Goal: Information Seeking & Learning: Learn about a topic

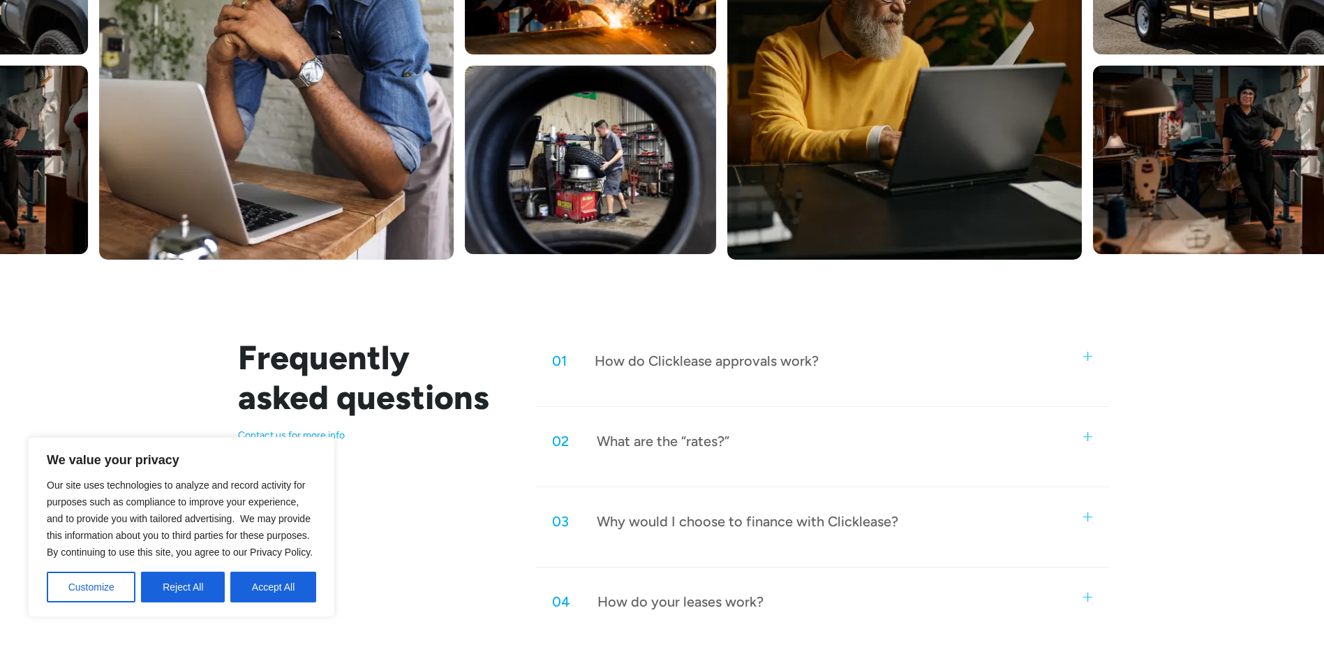
scroll to position [558, 0]
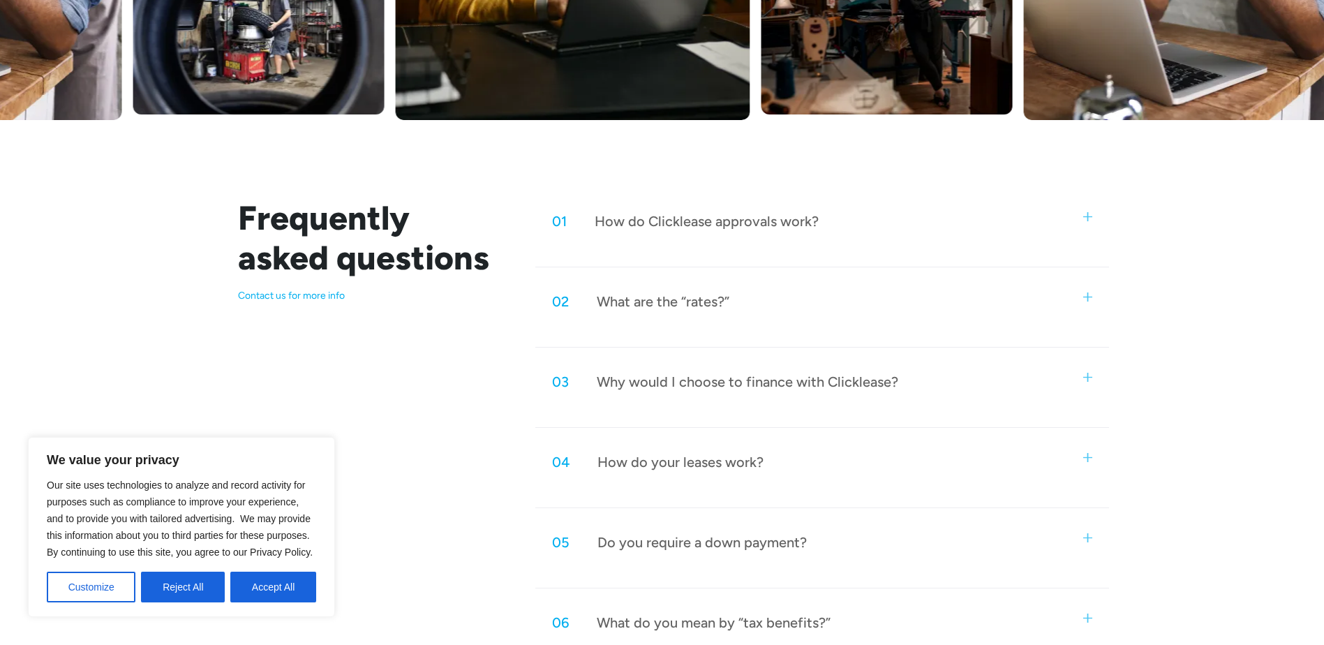
click at [749, 223] on div "How do Clicklease approvals work?" at bounding box center [707, 221] width 224 height 18
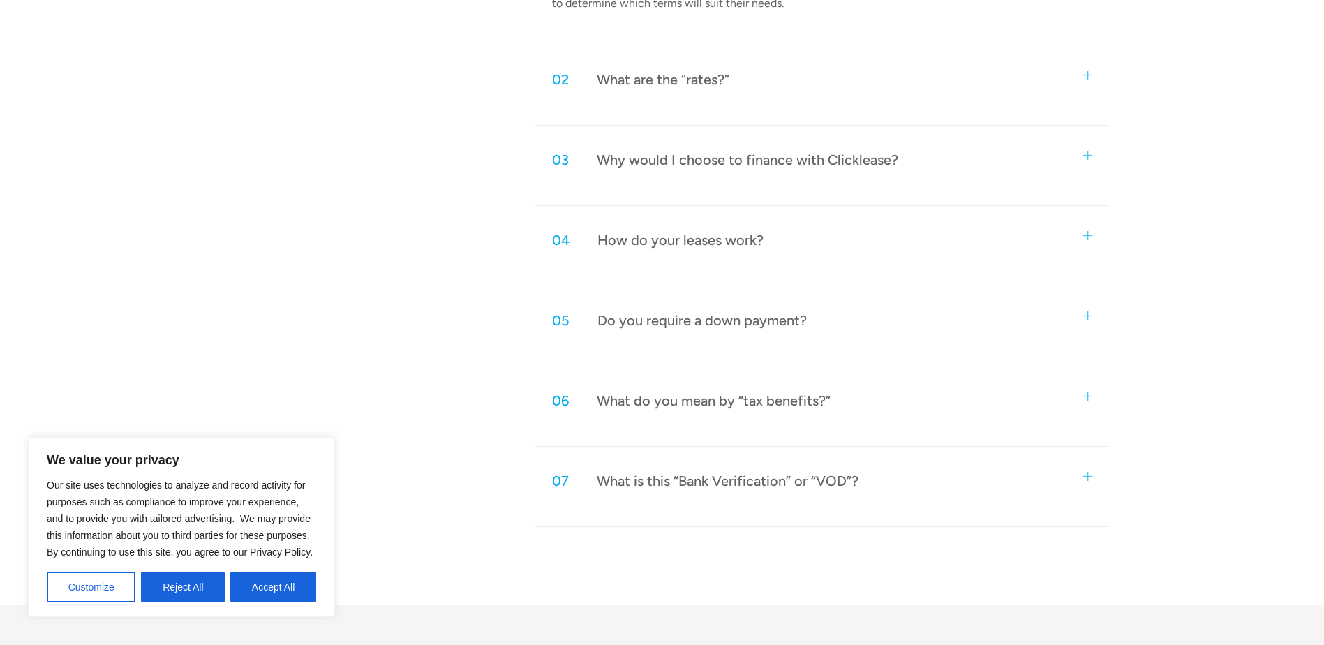
scroll to position [838, 0]
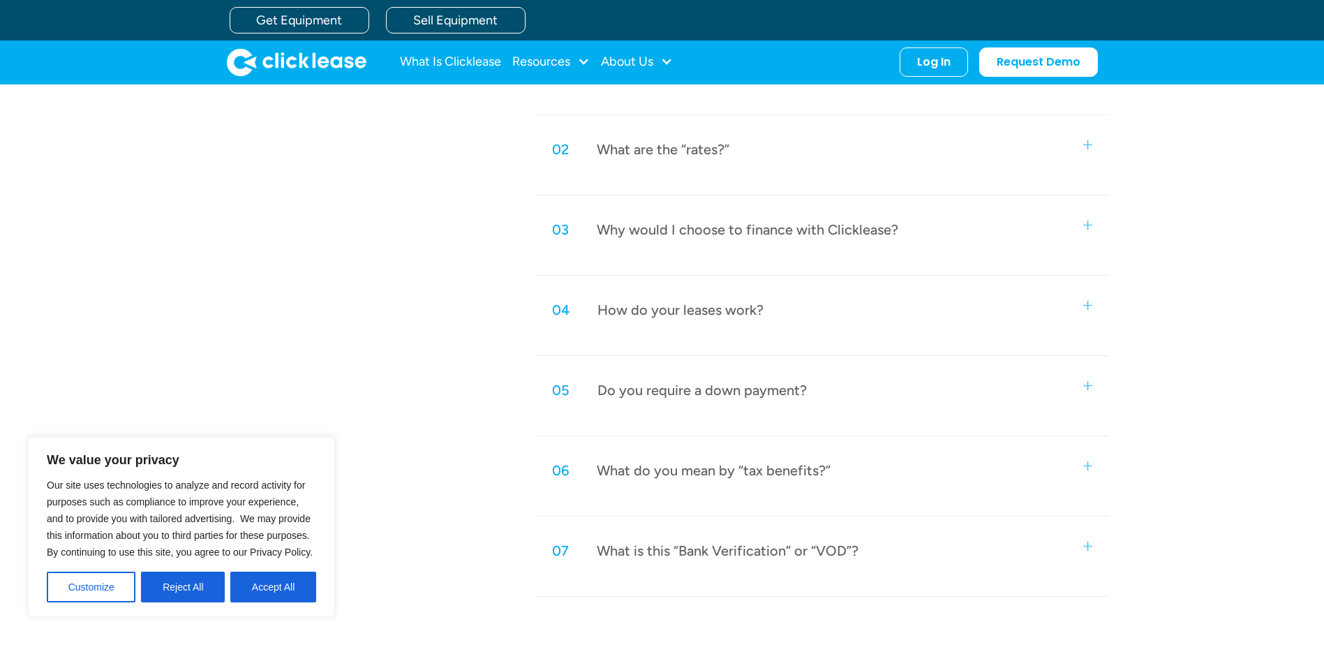
click at [629, 312] on div "How do your leases work?" at bounding box center [681, 310] width 166 height 18
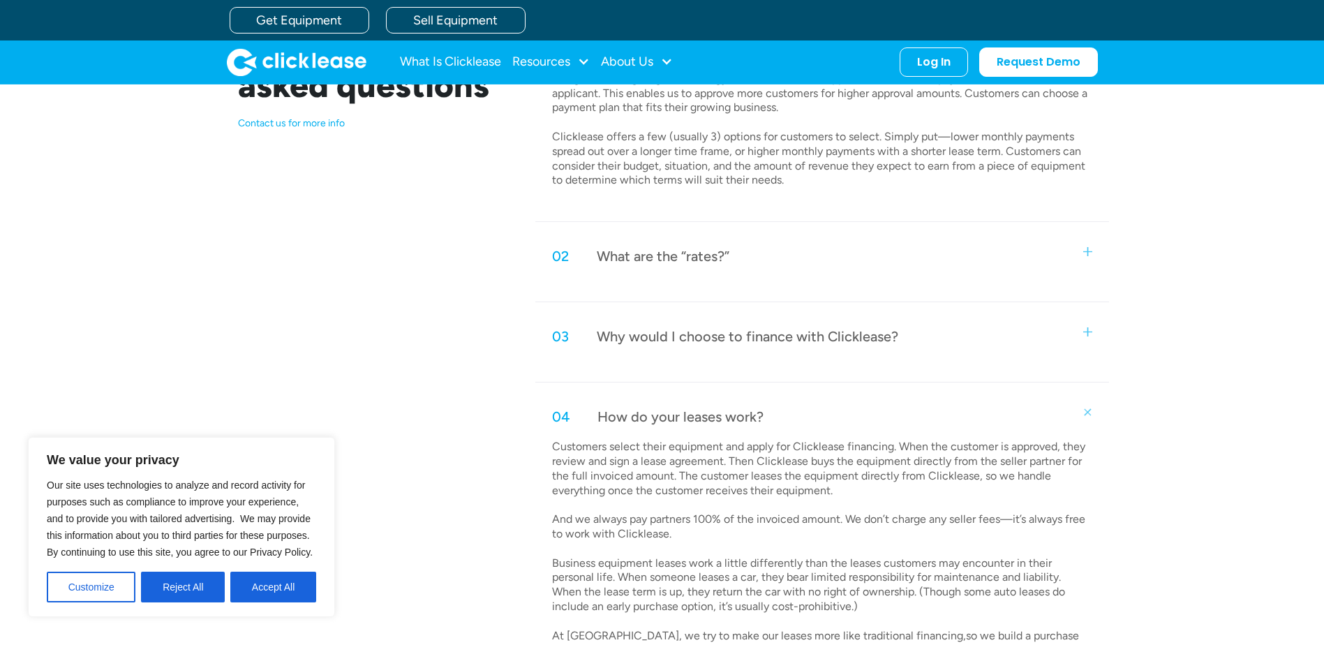
scroll to position [698, 0]
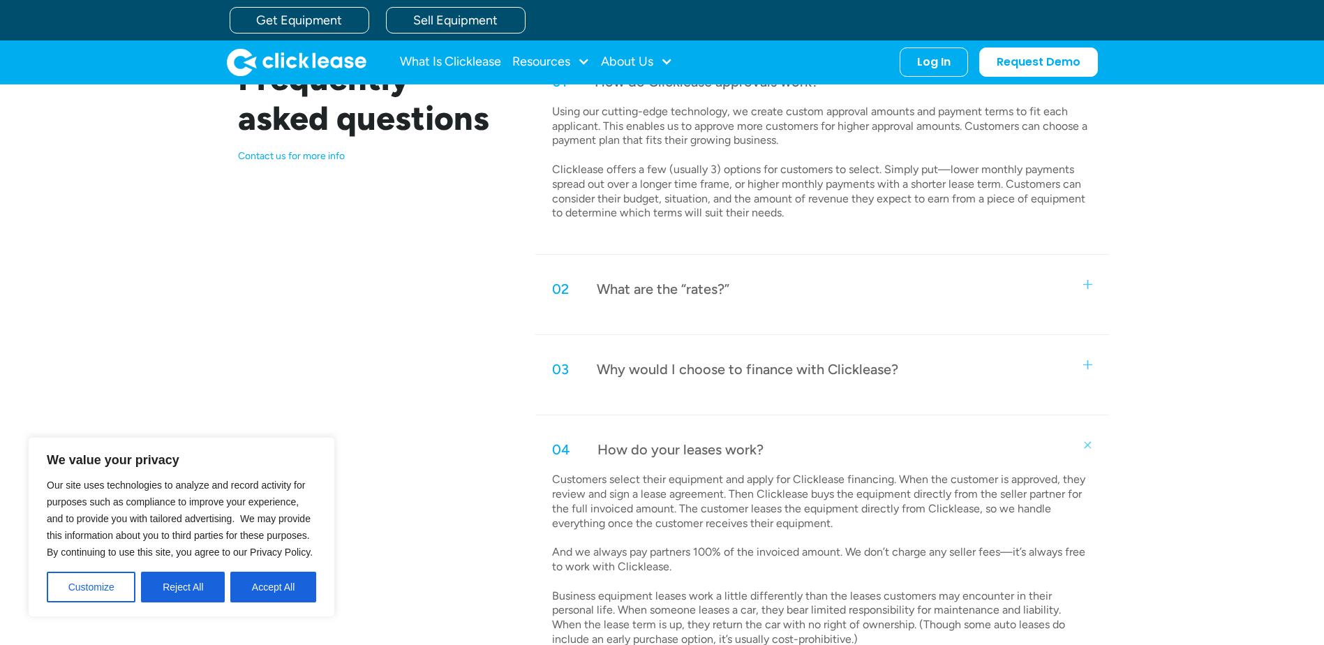
click at [781, 371] on div "Why would I choose to finance with Clicklease?" at bounding box center [748, 369] width 302 height 18
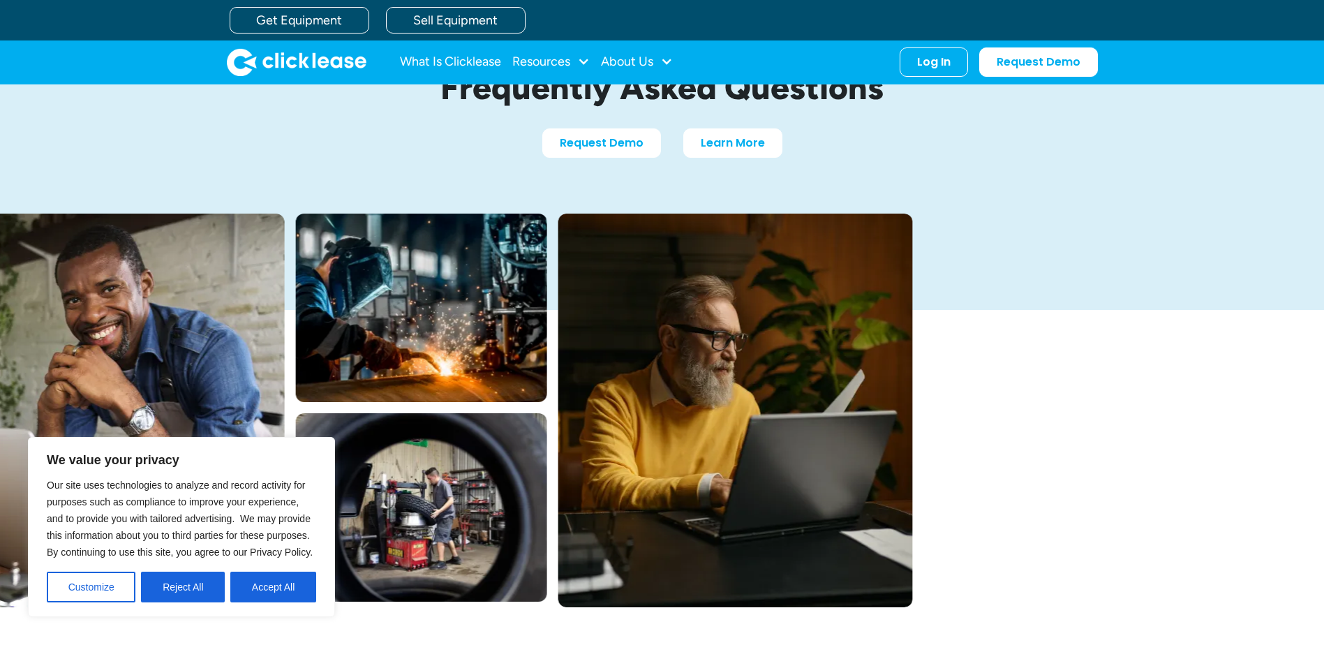
scroll to position [70, 0]
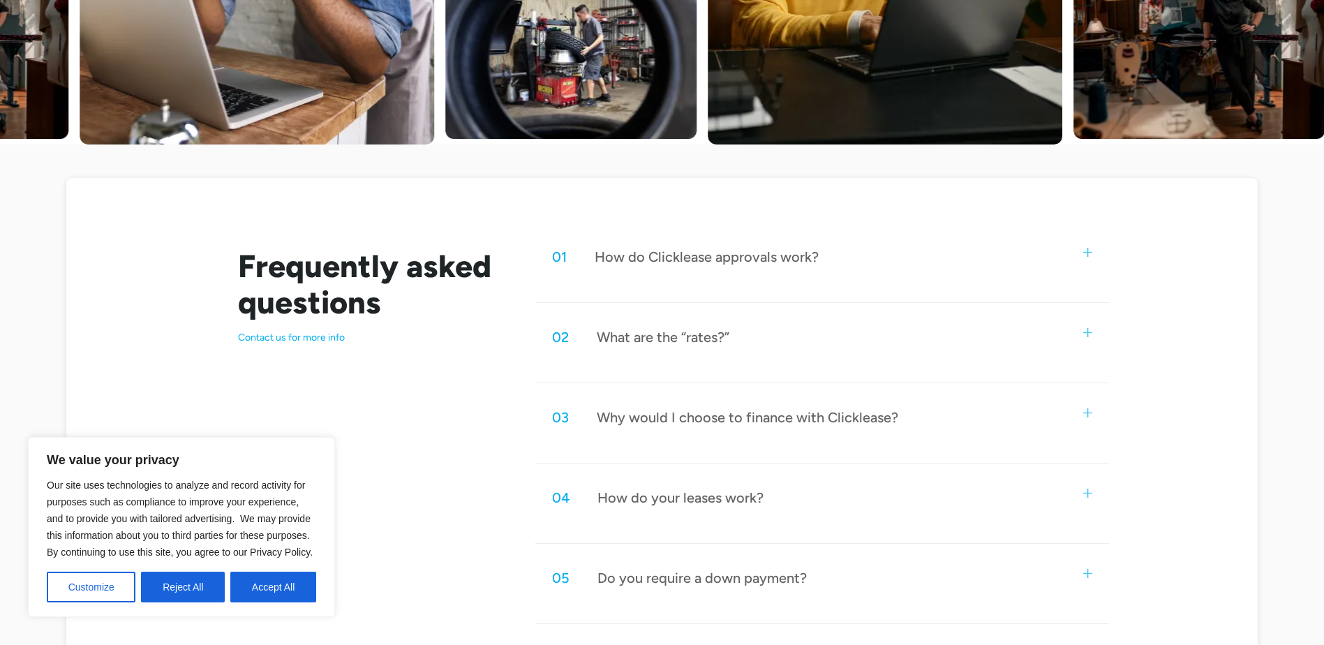
scroll to position [558, 0]
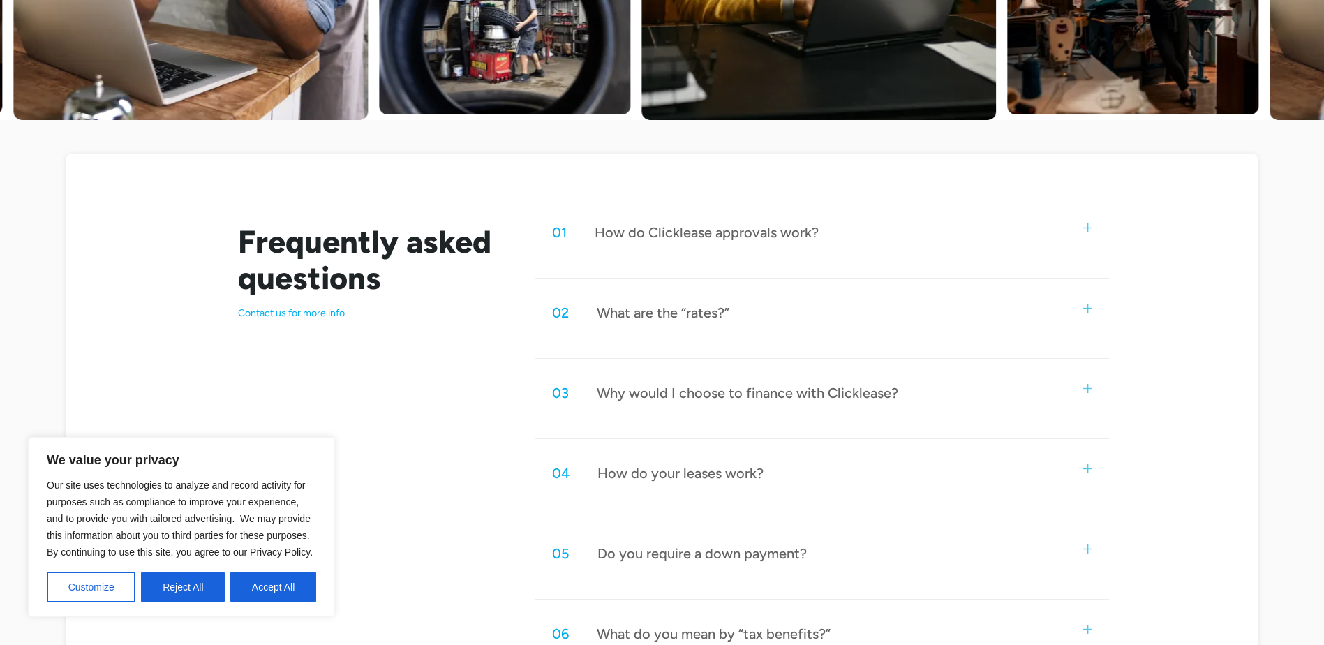
click at [702, 238] on div "How do Clicklease approvals work?" at bounding box center [707, 232] width 224 height 18
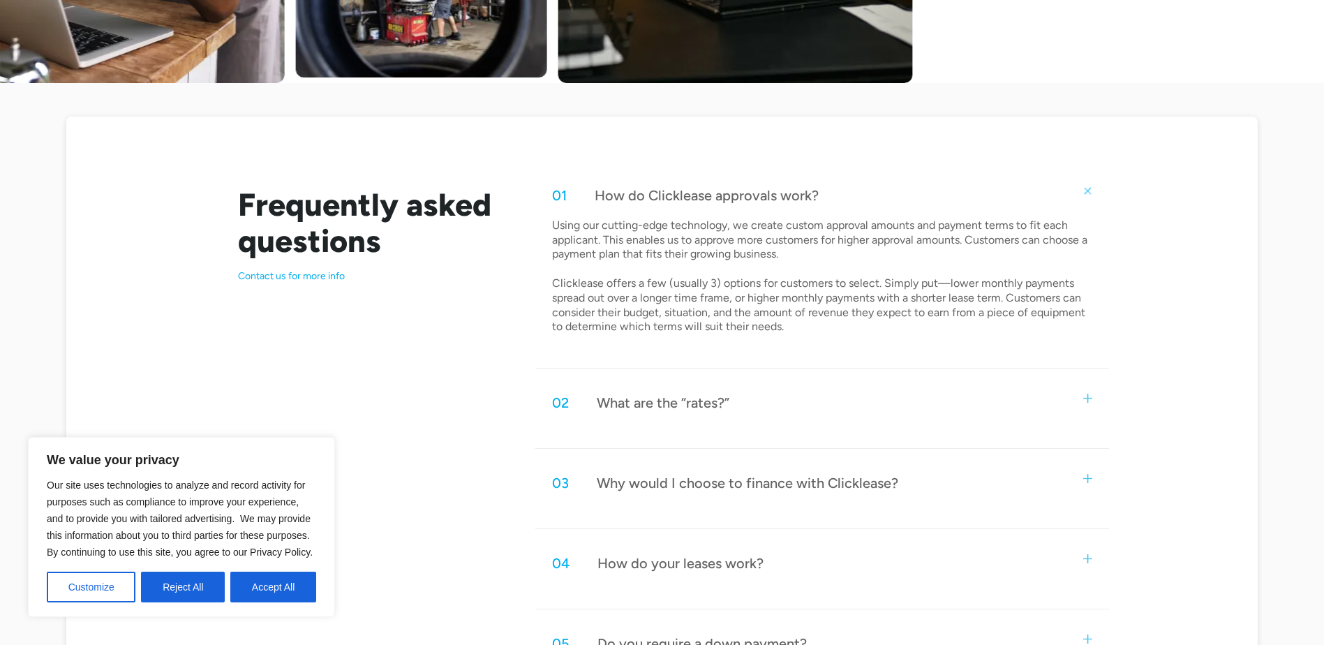
scroll to position [628, 0]
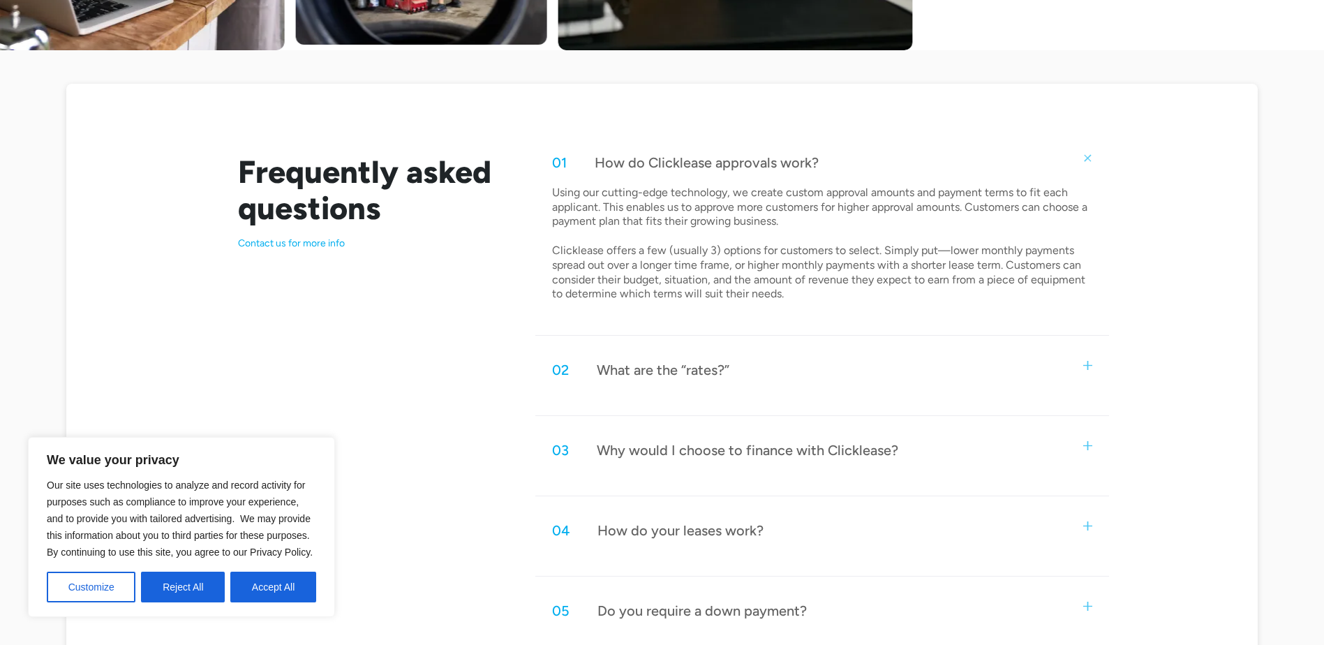
click at [679, 370] on div "What are the “rates?”" at bounding box center [663, 370] width 133 height 18
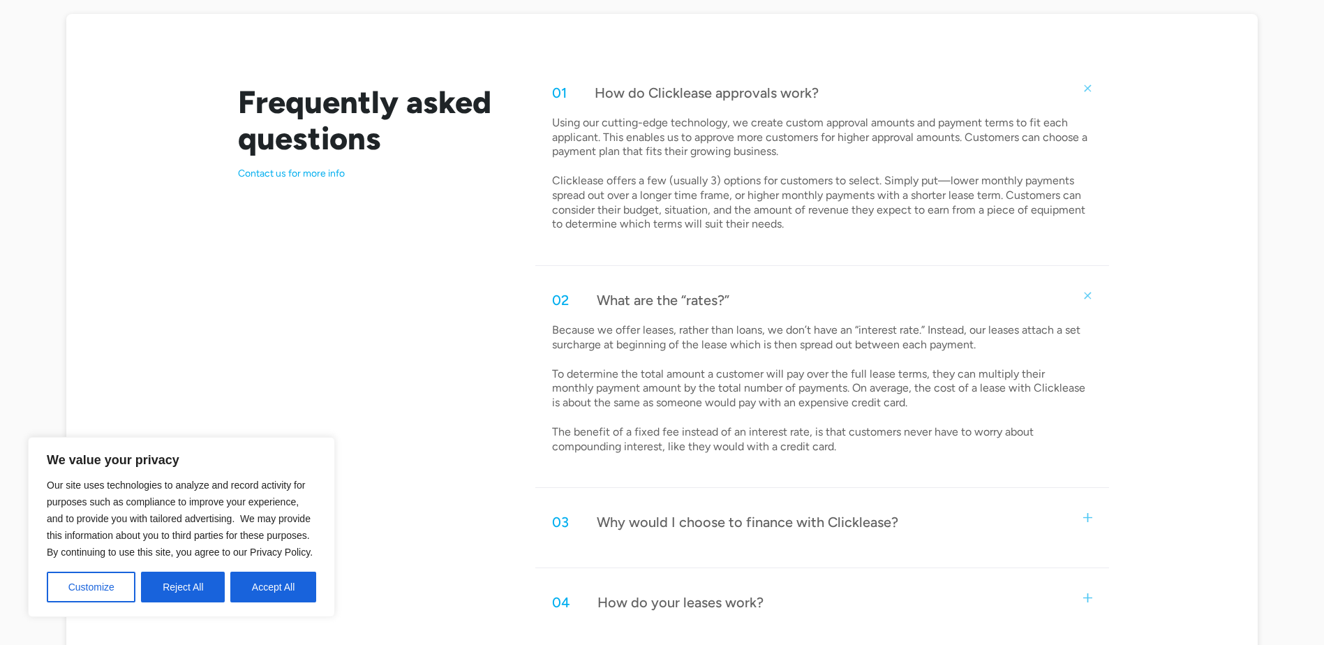
scroll to position [768, 0]
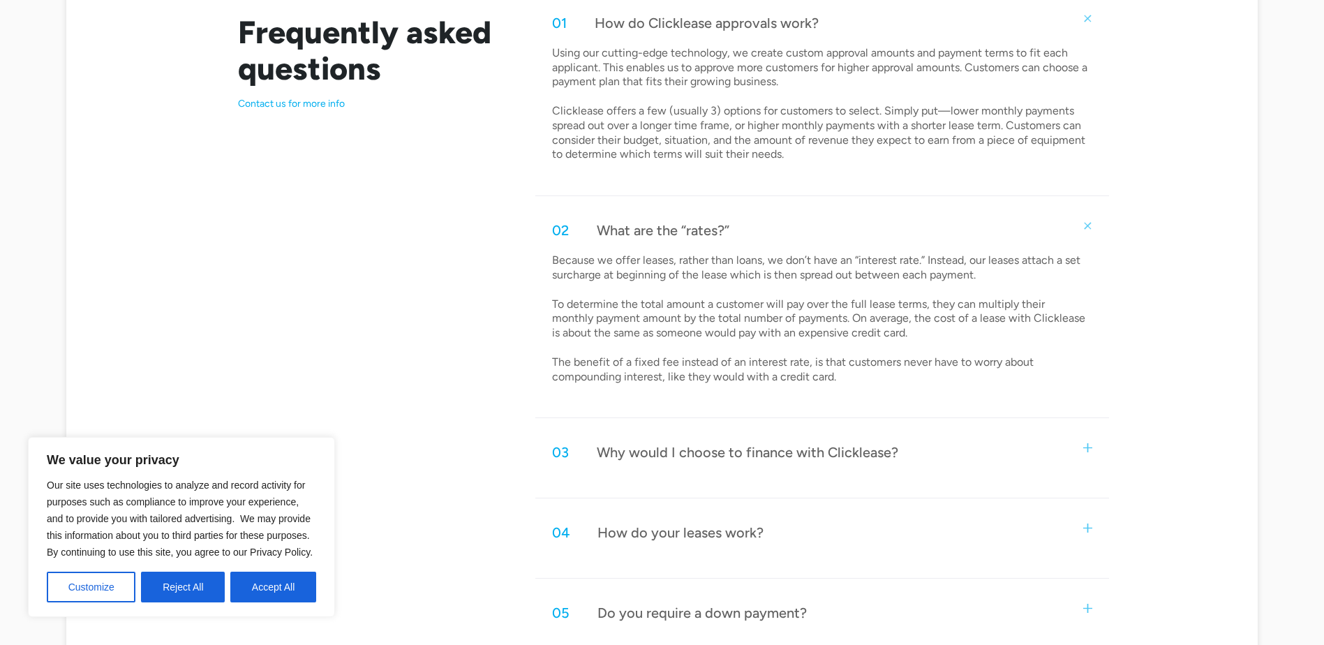
click at [655, 452] on div "Why would I choose to finance with Clicklease?" at bounding box center [748, 452] width 302 height 18
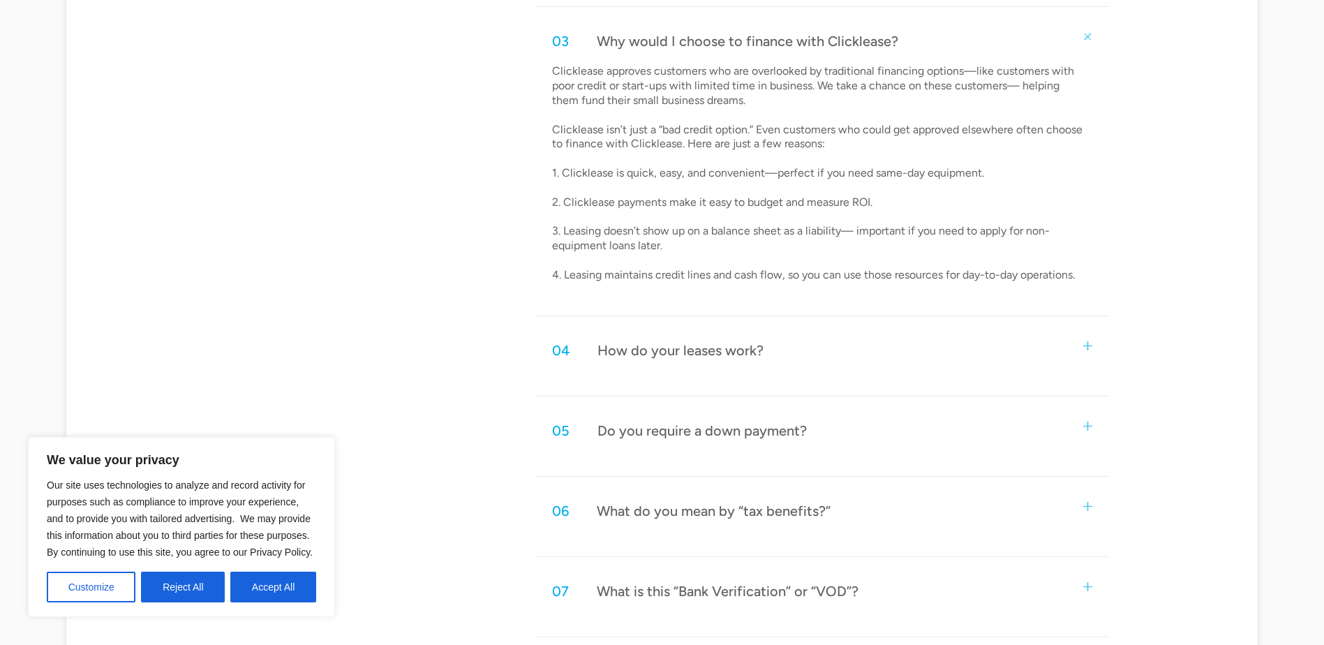
scroll to position [1187, 0]
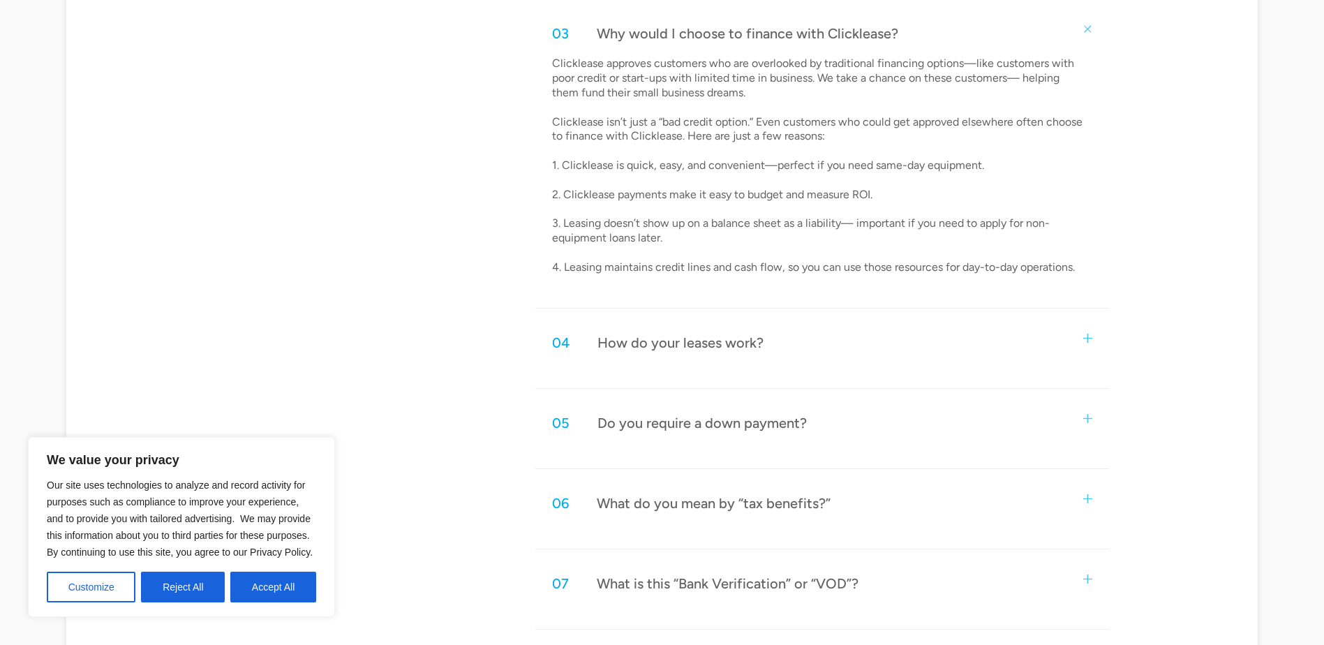
click at [647, 350] on div "How do your leases work?" at bounding box center [681, 343] width 166 height 18
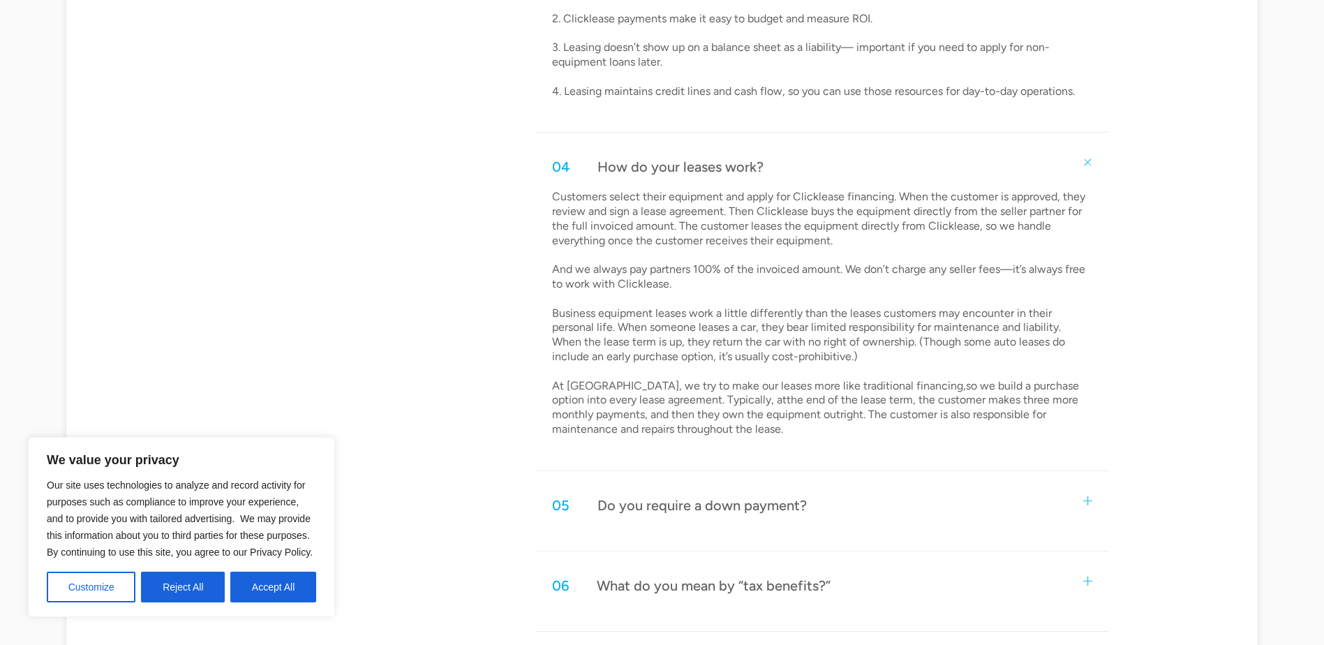
scroll to position [1396, 0]
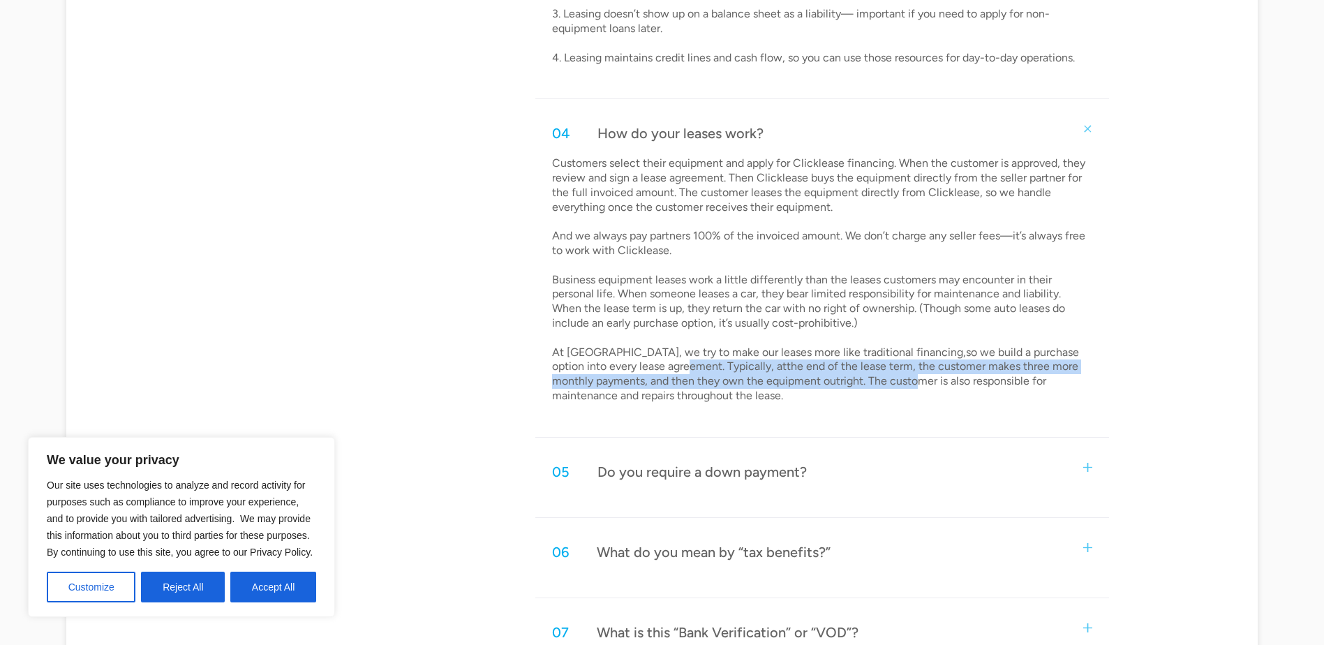
drag, startPoint x: 695, startPoint y: 375, endPoint x: 908, endPoint y: 377, distance: 212.2
click at [908, 377] on p "Customers select their equipment and apply for Clicklease financing. When the c…" at bounding box center [820, 279] width 536 height 247
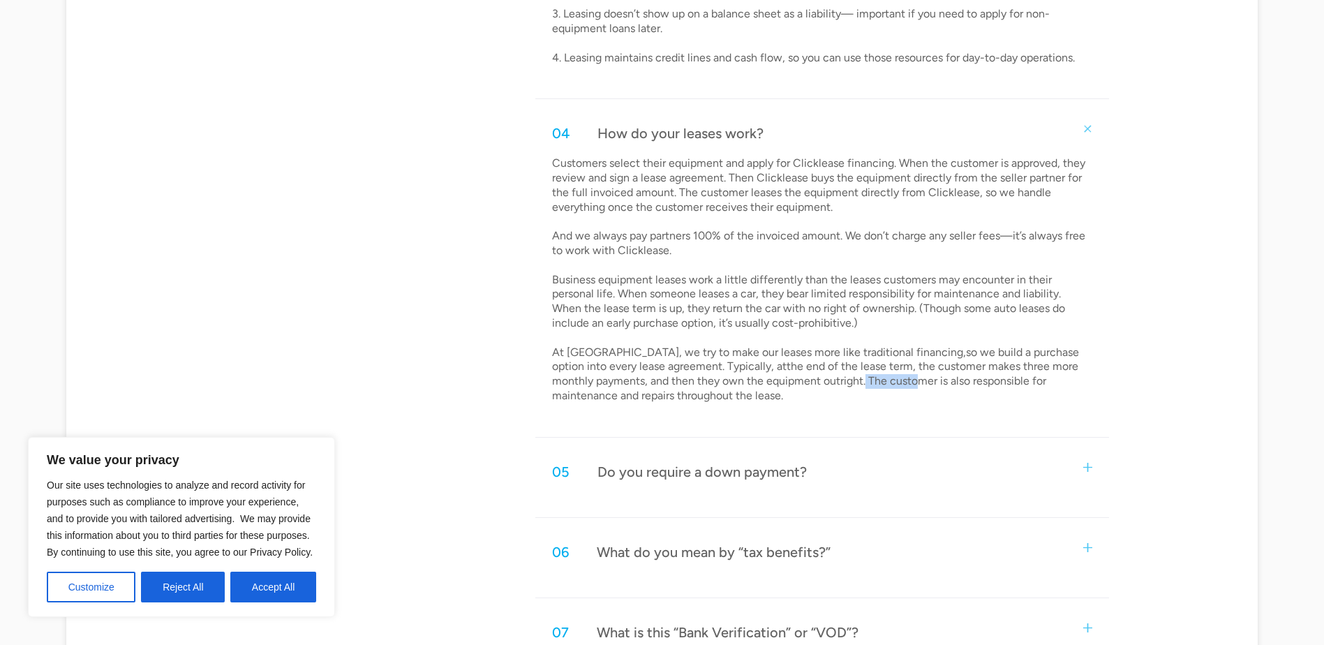
drag, startPoint x: 908, startPoint y: 375, endPoint x: 859, endPoint y: 377, distance: 48.2
click at [859, 377] on p "Customers select their equipment and apply for Clicklease financing. When the c…" at bounding box center [820, 279] width 536 height 247
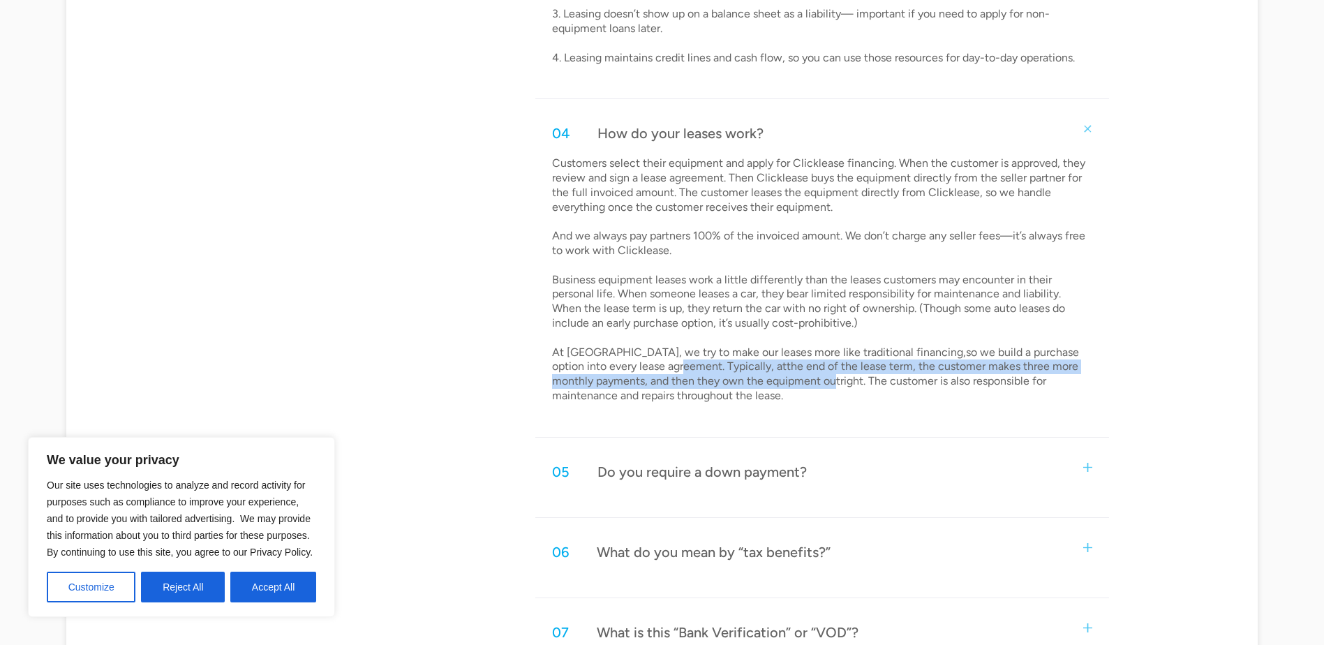
drag, startPoint x: 667, startPoint y: 364, endPoint x: 821, endPoint y: 389, distance: 155.5
click at [821, 389] on p "Customers select their equipment and apply for Clicklease financing. When the c…" at bounding box center [820, 279] width 536 height 247
drag, startPoint x: 821, startPoint y: 389, endPoint x: 760, endPoint y: 371, distance: 63.9
copy p "Typically, atthe end of the lease term, the customer makes three more monthly p…"
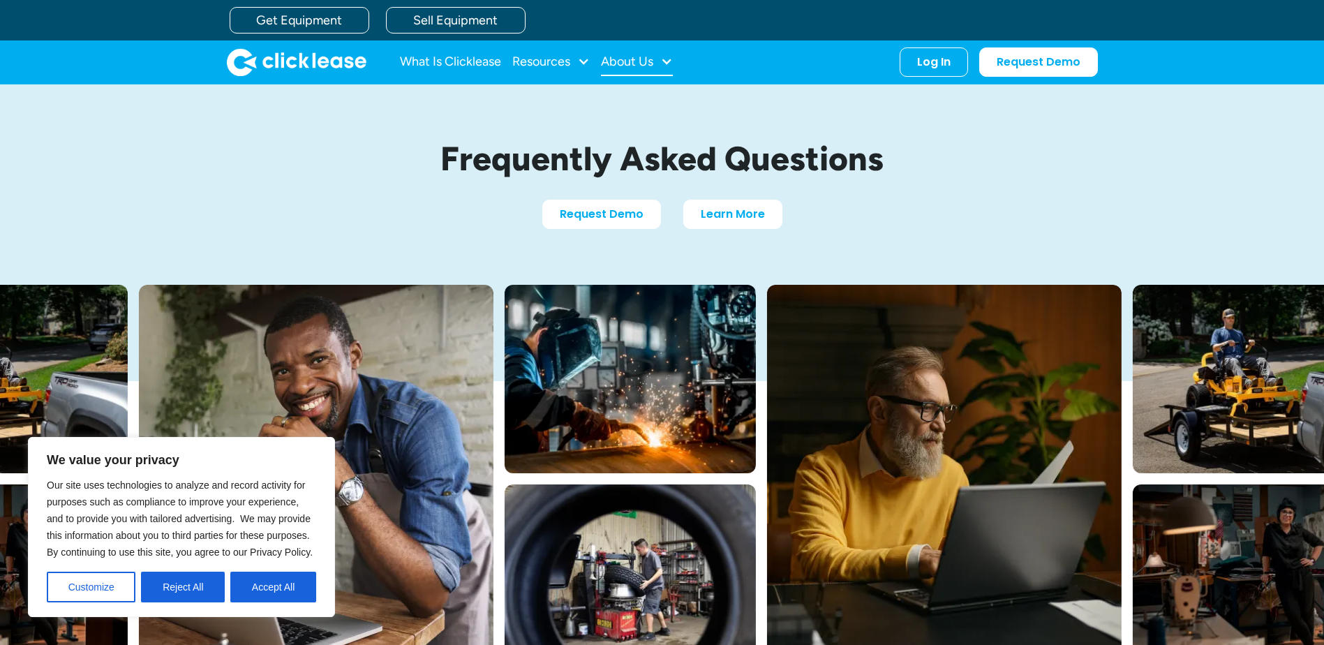
click at [630, 61] on div "About Us" at bounding box center [627, 61] width 52 height 0
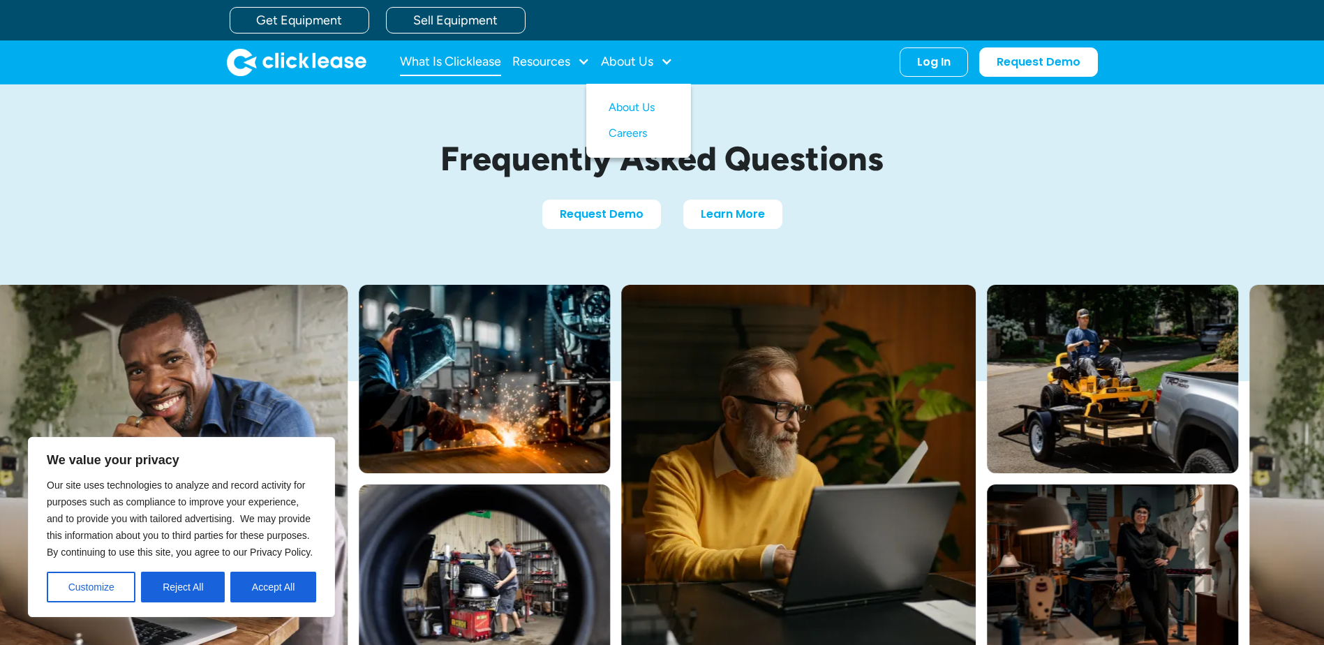
click at [459, 59] on link "What Is Clicklease" at bounding box center [450, 62] width 101 height 28
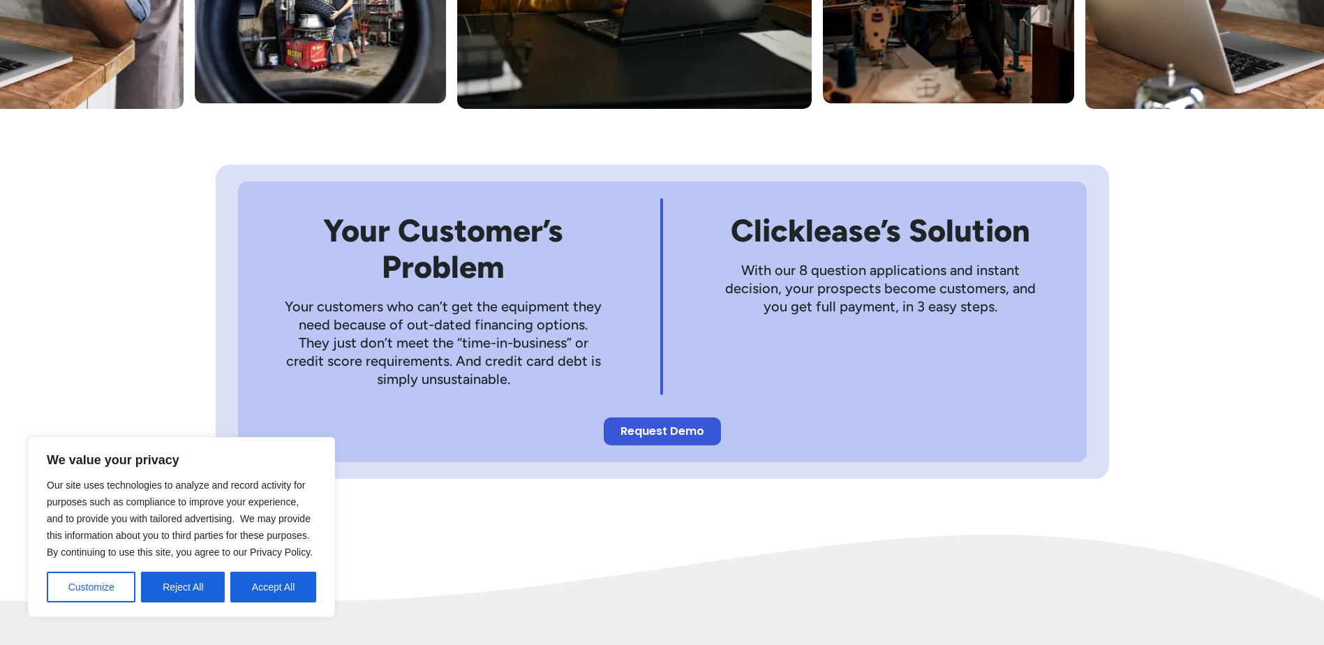
scroll to position [628, 0]
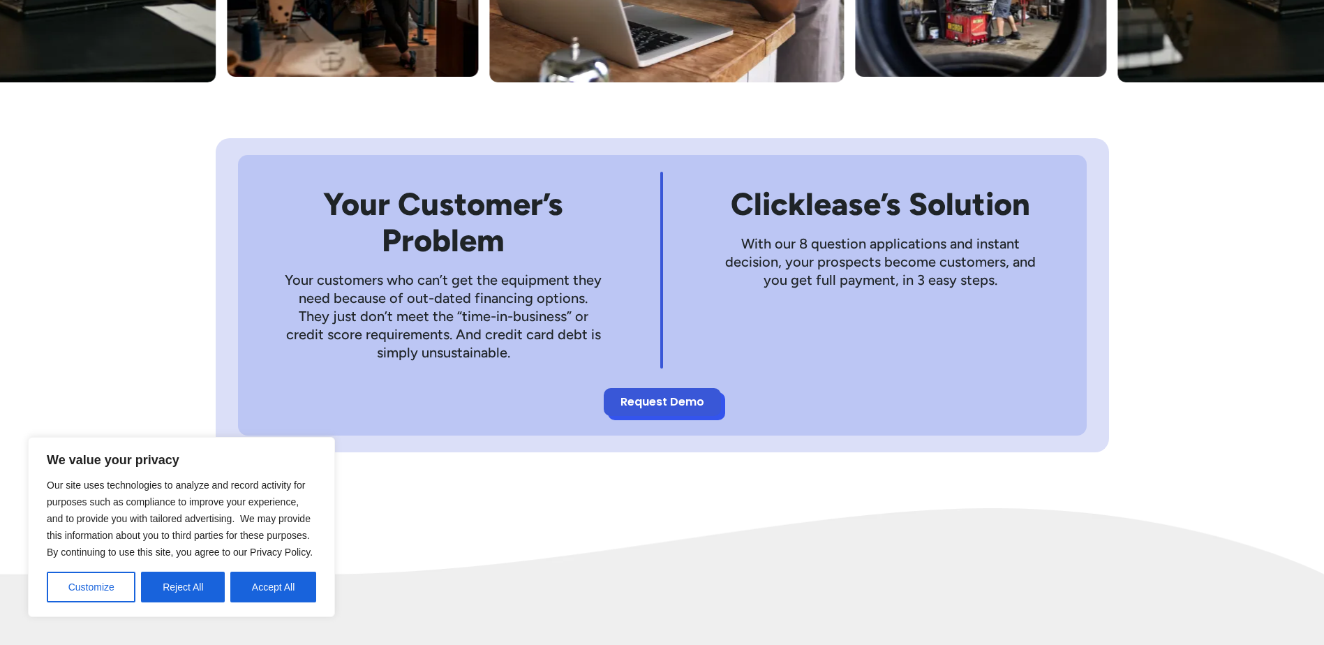
click at [672, 410] on link "Request Demo" at bounding box center [662, 402] width 117 height 28
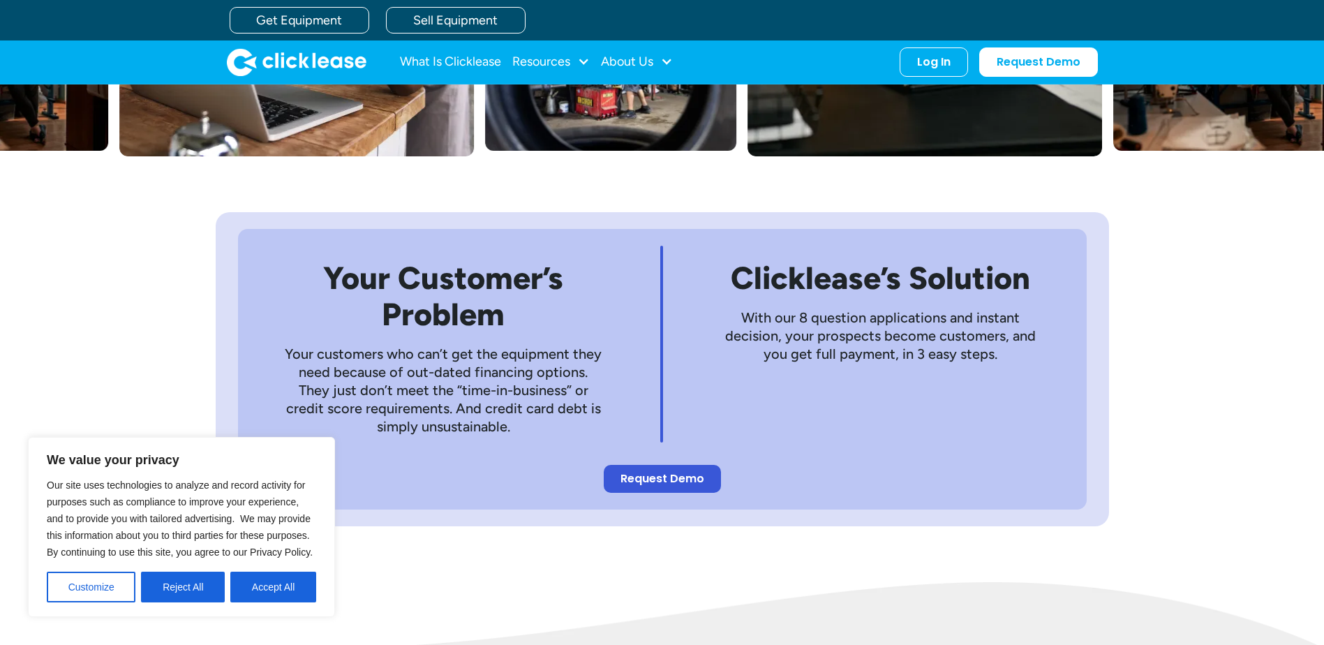
scroll to position [489, 0]
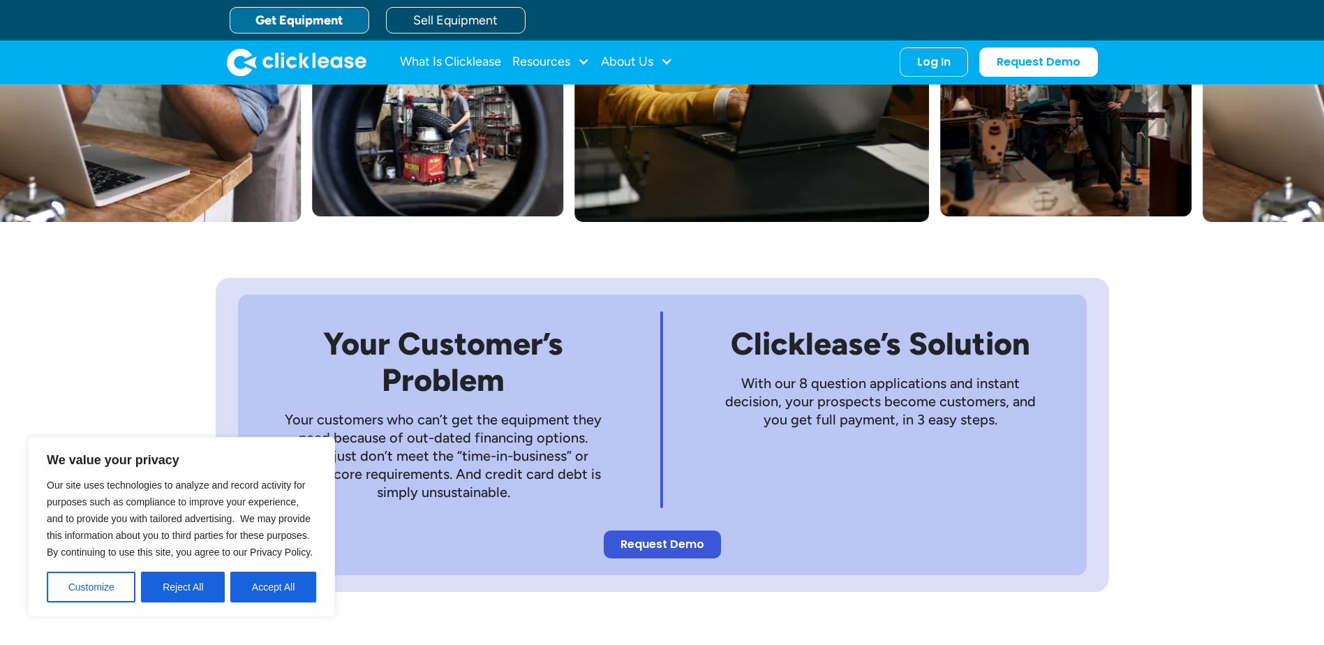
click at [333, 26] on link "Get Equipment" at bounding box center [300, 20] width 140 height 27
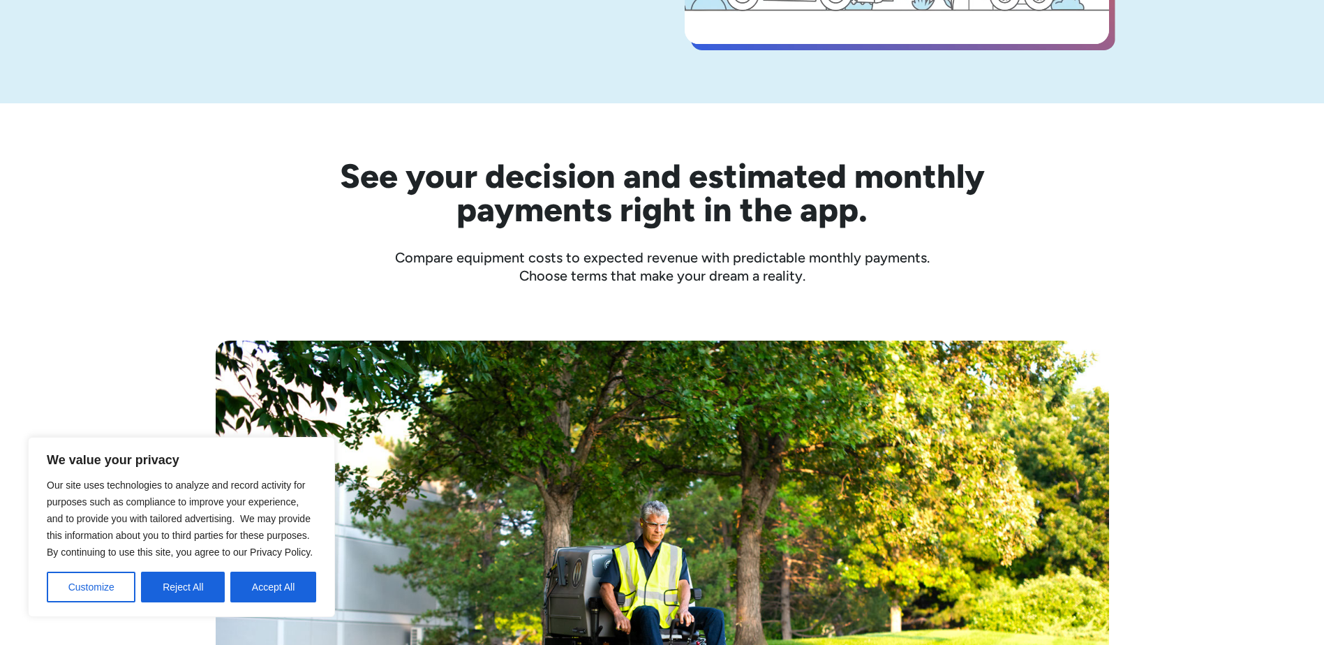
scroll to position [349, 0]
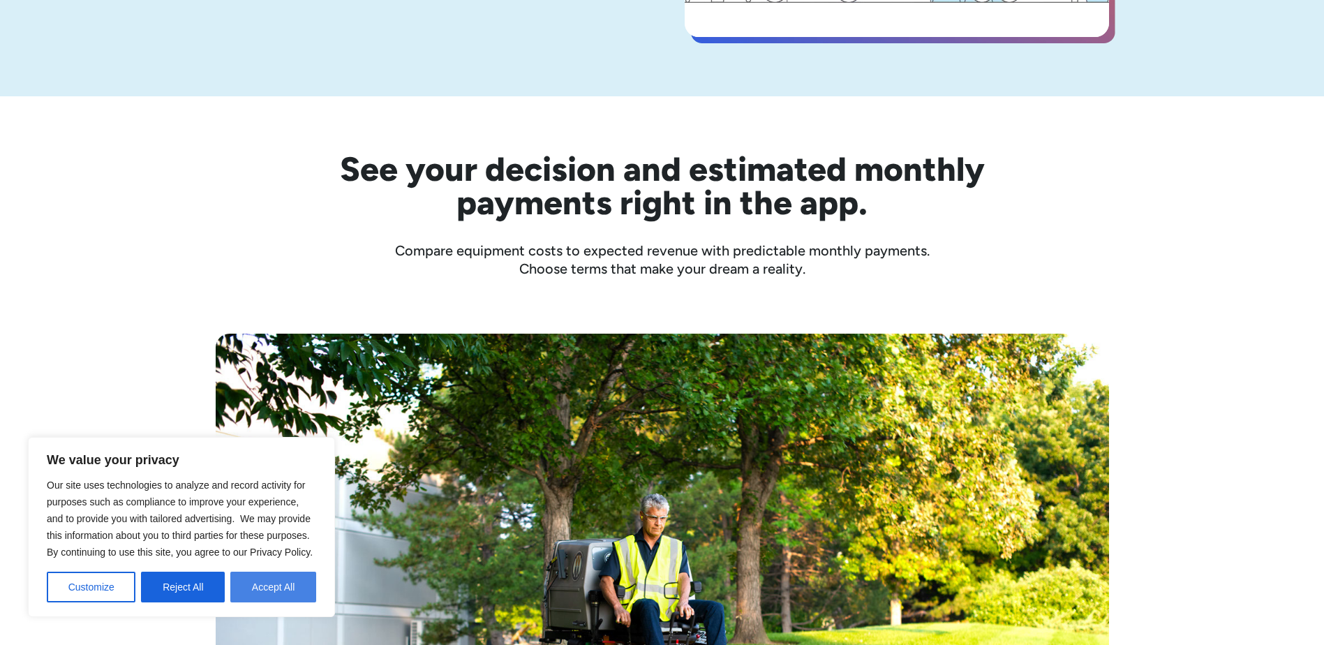
click at [243, 586] on button "Accept All" at bounding box center [273, 587] width 86 height 31
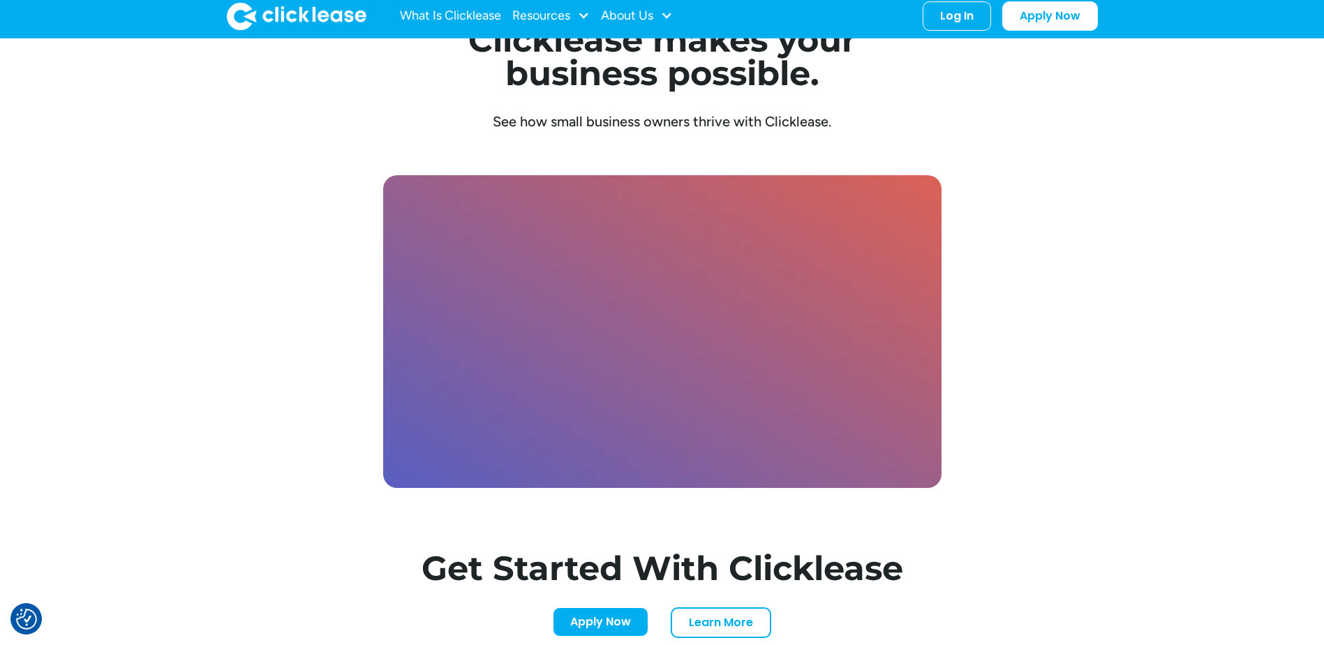
scroll to position [3838, 0]
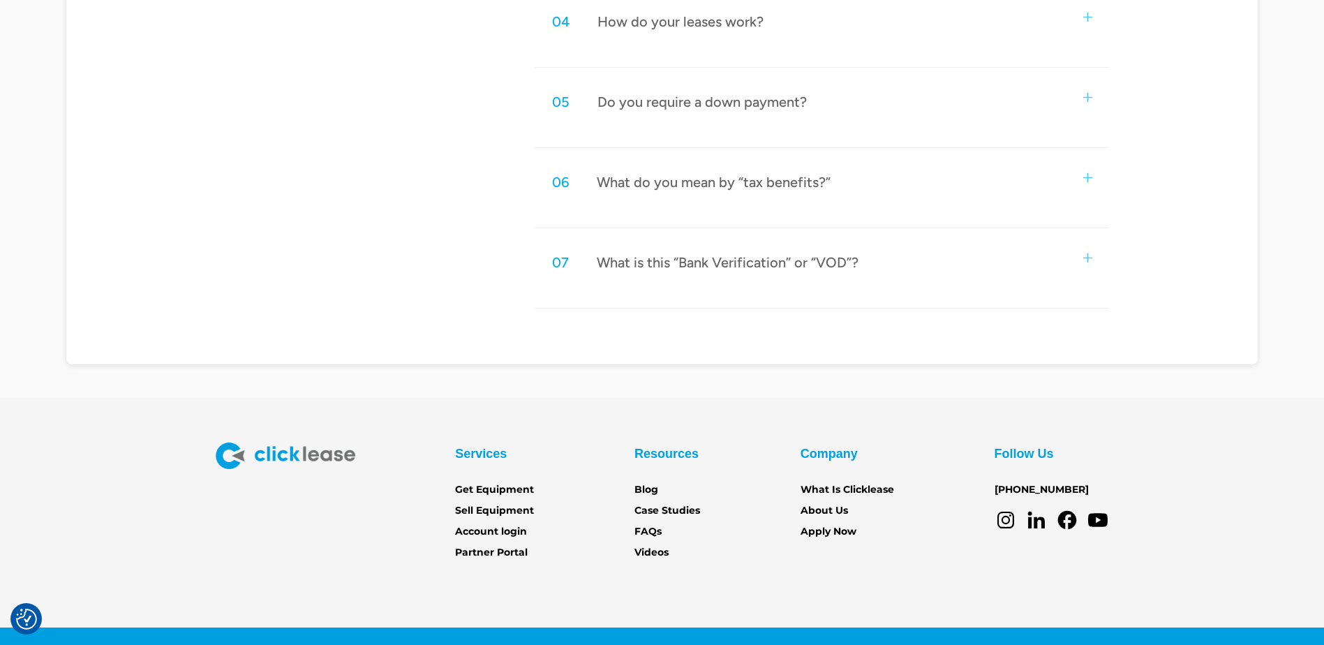
scroll to position [1038, 0]
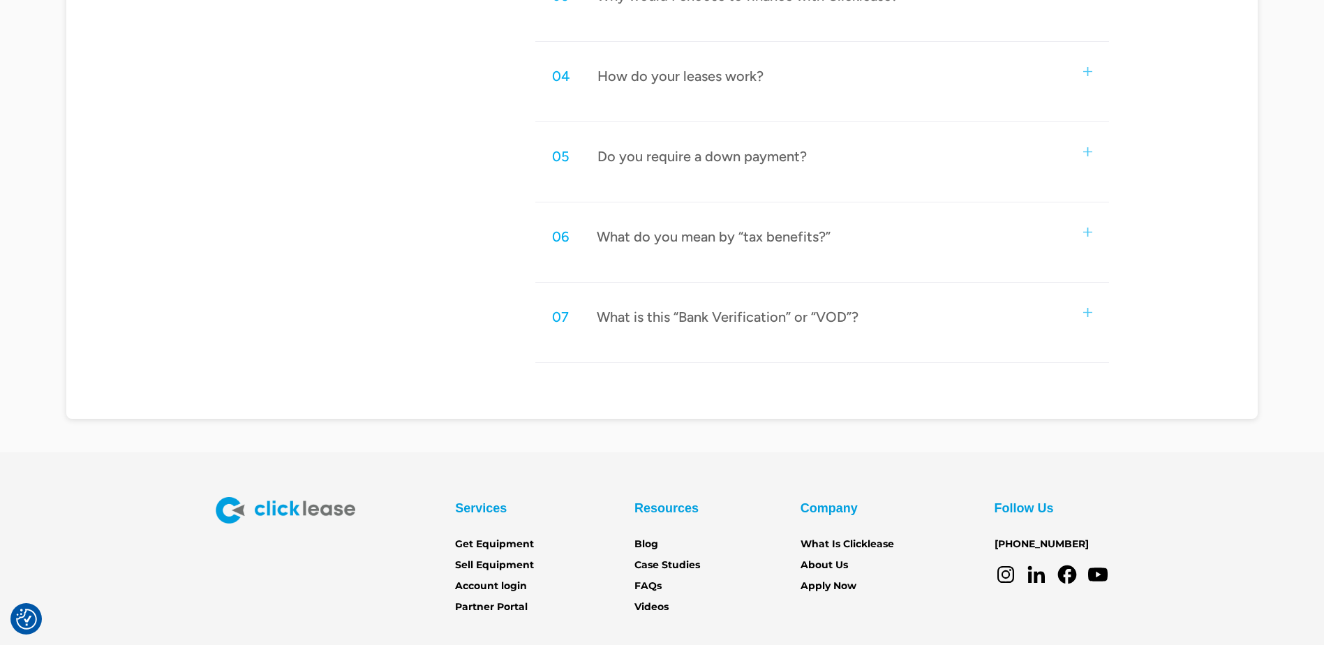
scroll to position [1038, 0]
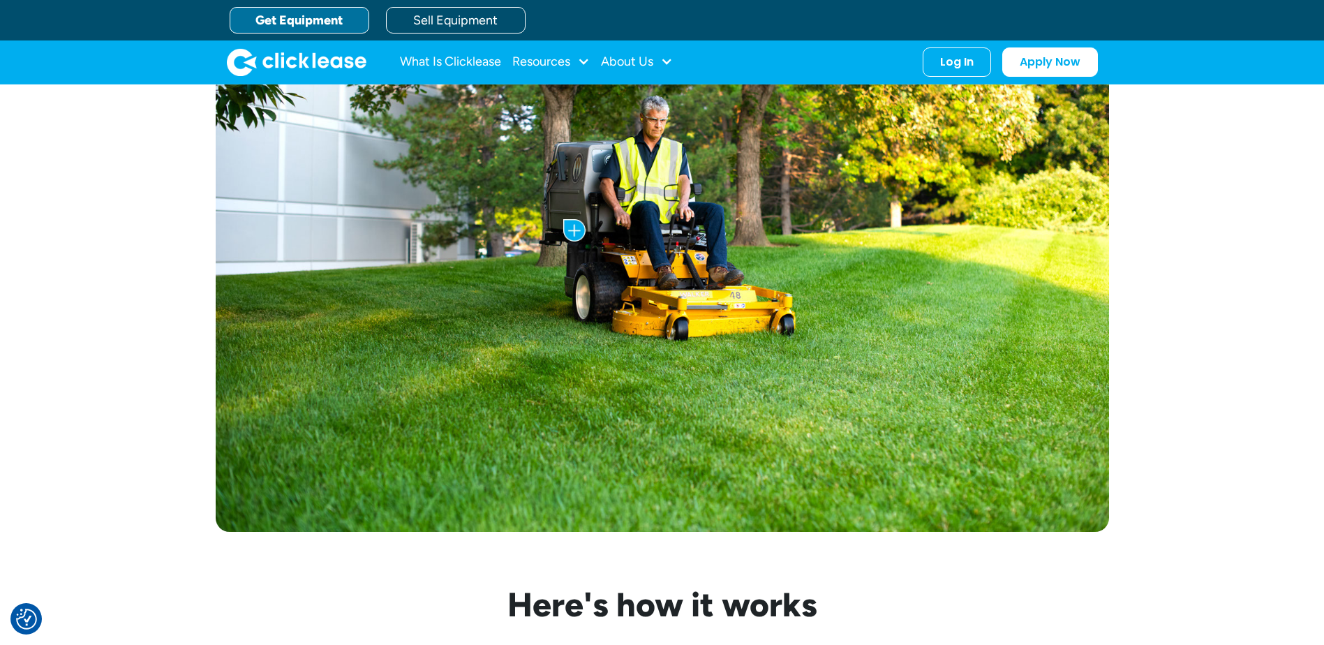
scroll to position [698, 0]
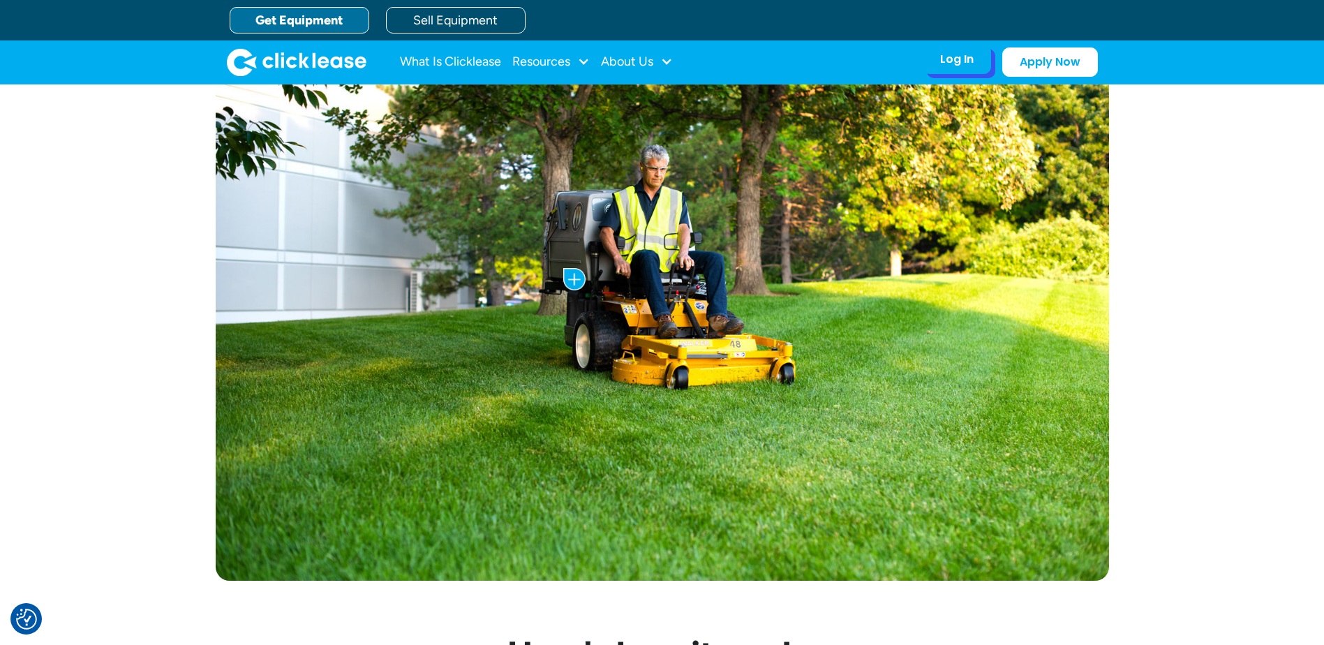
click at [972, 48] on div "Log In Account login I use Clicklease to get my equipment Partner Portal I offe…" at bounding box center [957, 59] width 68 height 29
click at [970, 52] on div "Log In" at bounding box center [957, 59] width 34 height 14
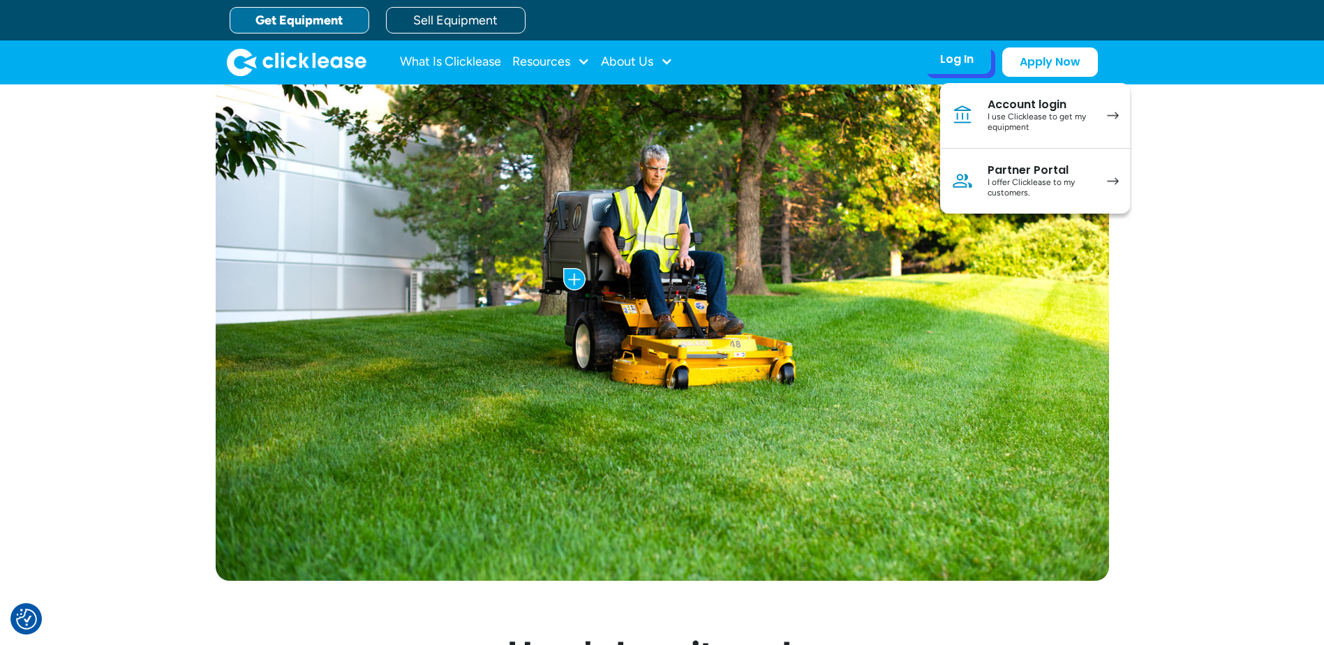
click at [968, 117] on img at bounding box center [963, 115] width 22 height 22
